Goal: Task Accomplishment & Management: Manage account settings

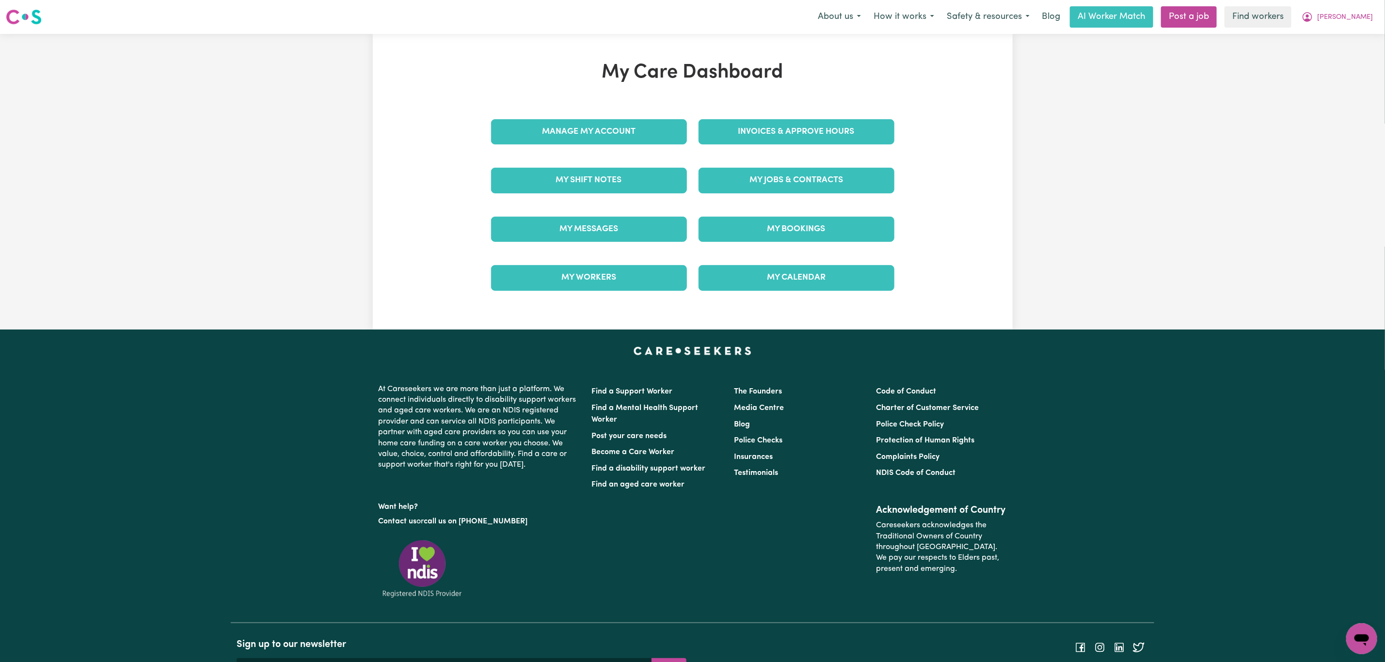
click at [769, 145] on div "Invoices & Approve Hours" at bounding box center [797, 132] width 208 height 48
click at [775, 134] on link "Invoices & Approve Hours" at bounding box center [797, 131] width 196 height 25
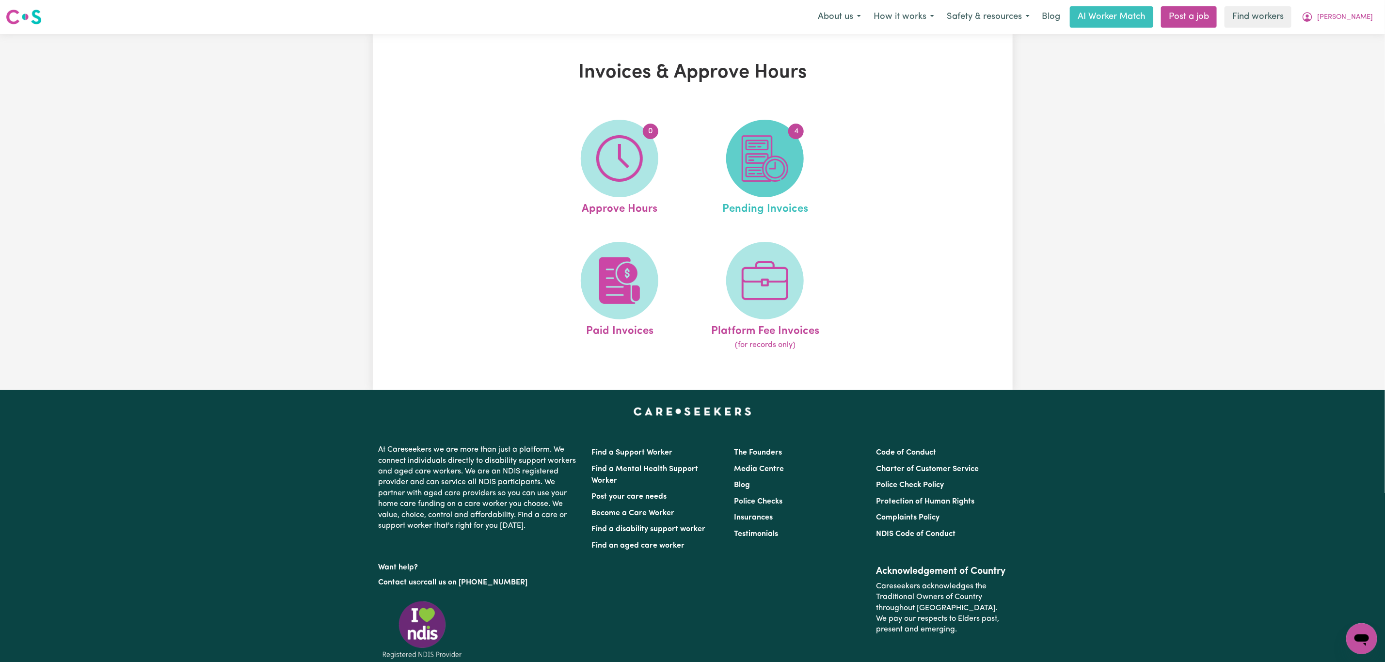
click at [770, 148] on img at bounding box center [765, 158] width 47 height 47
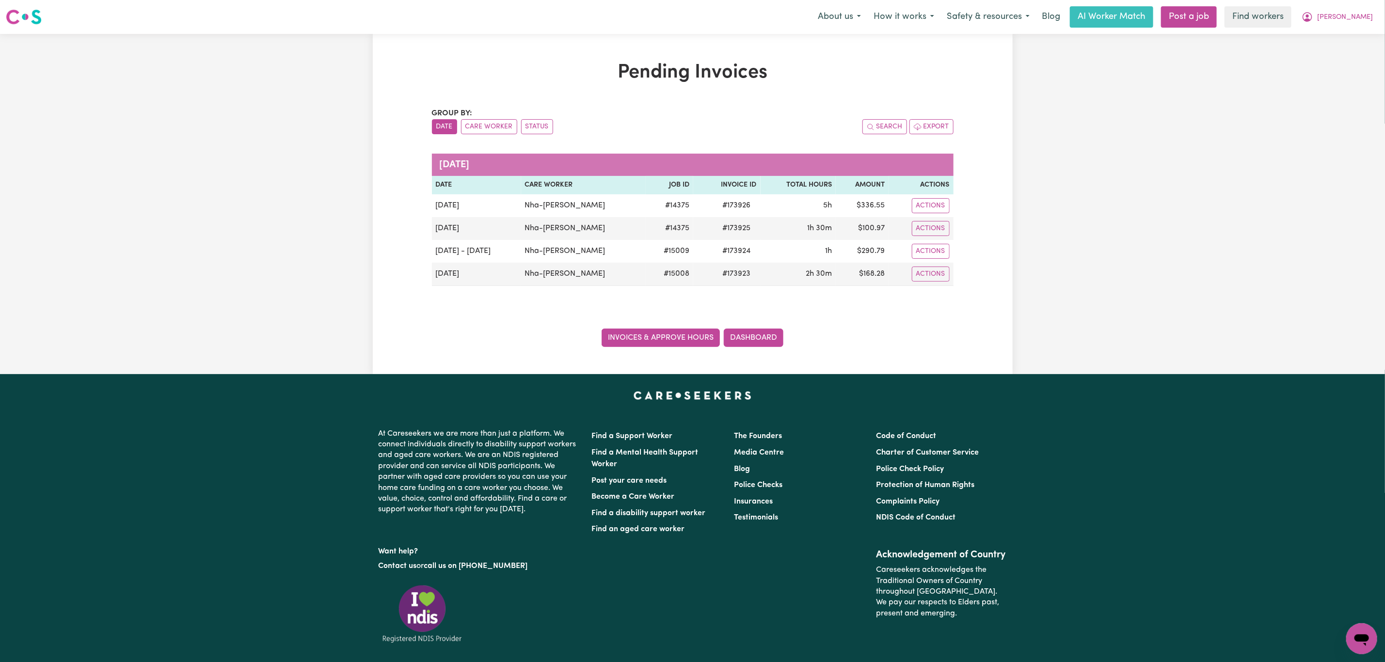
click at [666, 343] on link "Invoices & Approve Hours" at bounding box center [661, 338] width 118 height 18
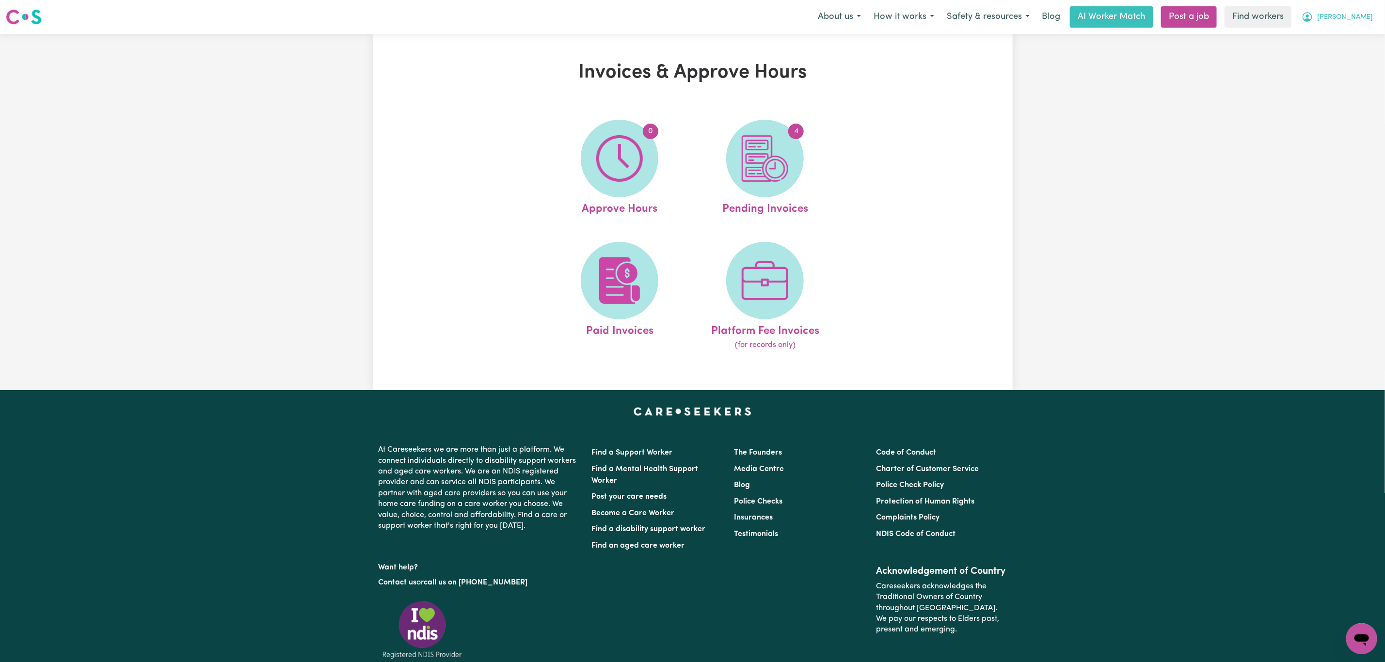
click at [1355, 10] on button "[PERSON_NAME]" at bounding box center [1337, 17] width 84 height 20
click at [1358, 57] on link "Logout" at bounding box center [1340, 56] width 77 height 18
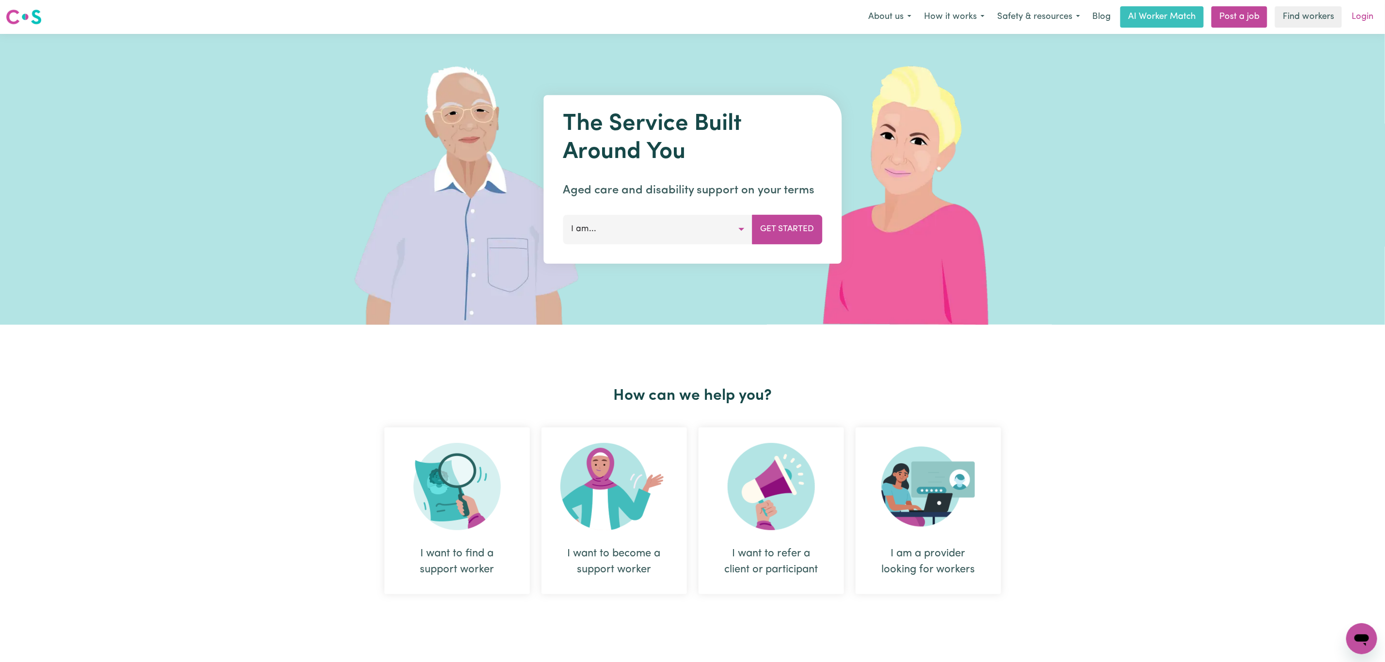
click at [1356, 16] on link "Login" at bounding box center [1362, 16] width 33 height 21
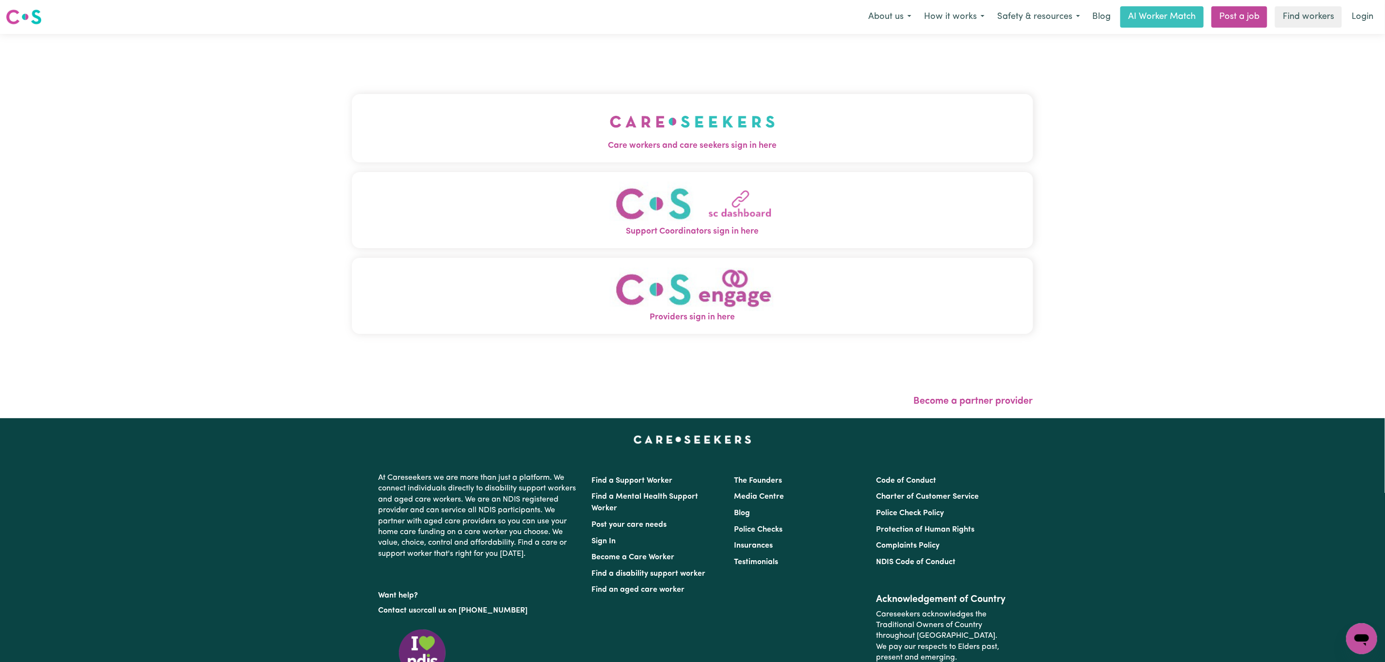
click at [476, 174] on button "Support Coordinators sign in here" at bounding box center [692, 210] width 681 height 76
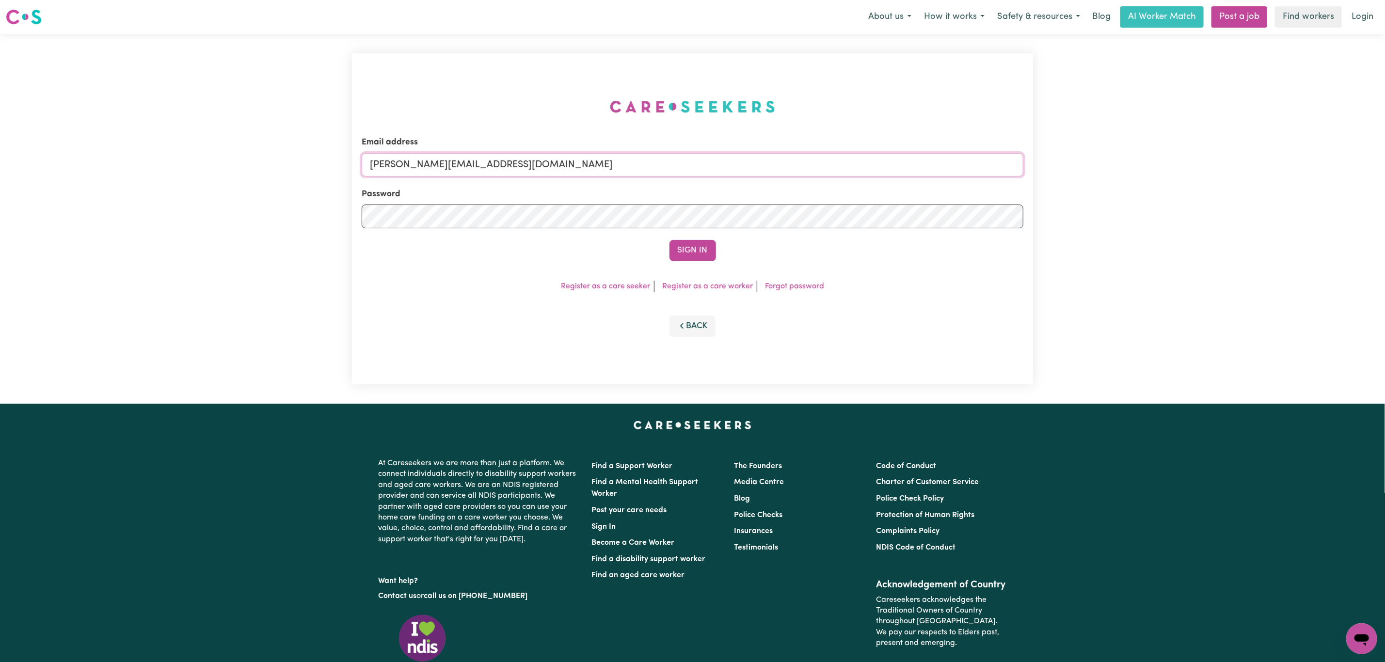
click at [508, 166] on input "[PERSON_NAME][EMAIL_ADDRESS][DOMAIN_NAME]" at bounding box center [693, 164] width 662 height 23
drag, startPoint x: 467, startPoint y: 167, endPoint x: 773, endPoint y: 169, distance: 305.9
click at [773, 169] on input "[EMAIL_ADDRESS][PERSON_NAME][DOMAIN_NAME]" at bounding box center [693, 164] width 662 height 23
type input "superuser~[EMAIL_ADDRESS][DOMAIN_NAME]"
click at [713, 246] on button "Sign In" at bounding box center [693, 250] width 47 height 21
